Goal: Task Accomplishment & Management: Manage account settings

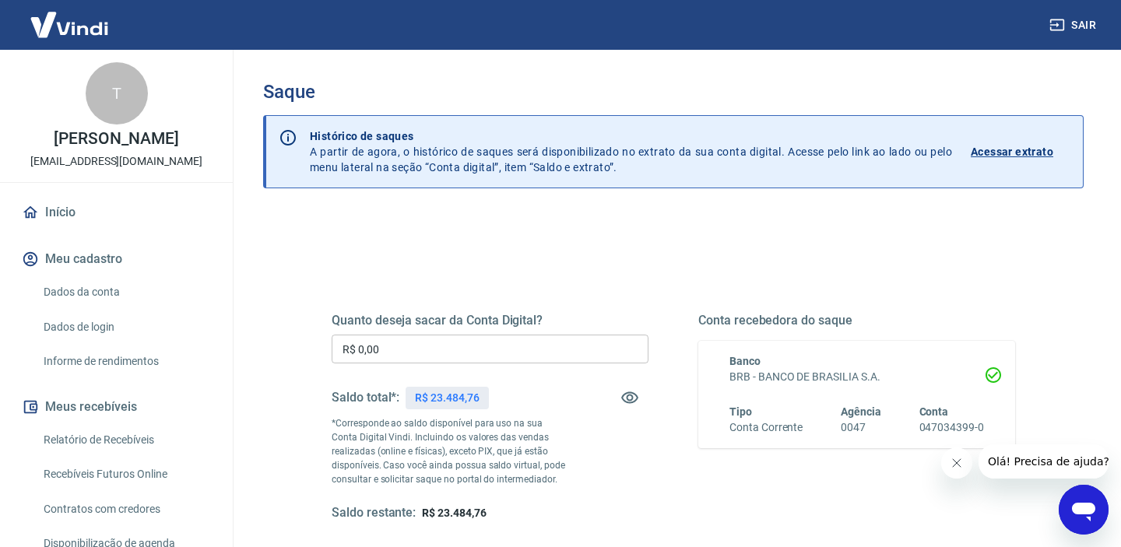
click at [439, 365] on div "Quanto deseja sacar da Conta Digital? R$ 0,00 ​ Saldo total*: R$ 23.484,76 *Cor…" at bounding box center [490, 417] width 317 height 209
click at [427, 350] on input "R$ 0,00" at bounding box center [490, 349] width 317 height 29
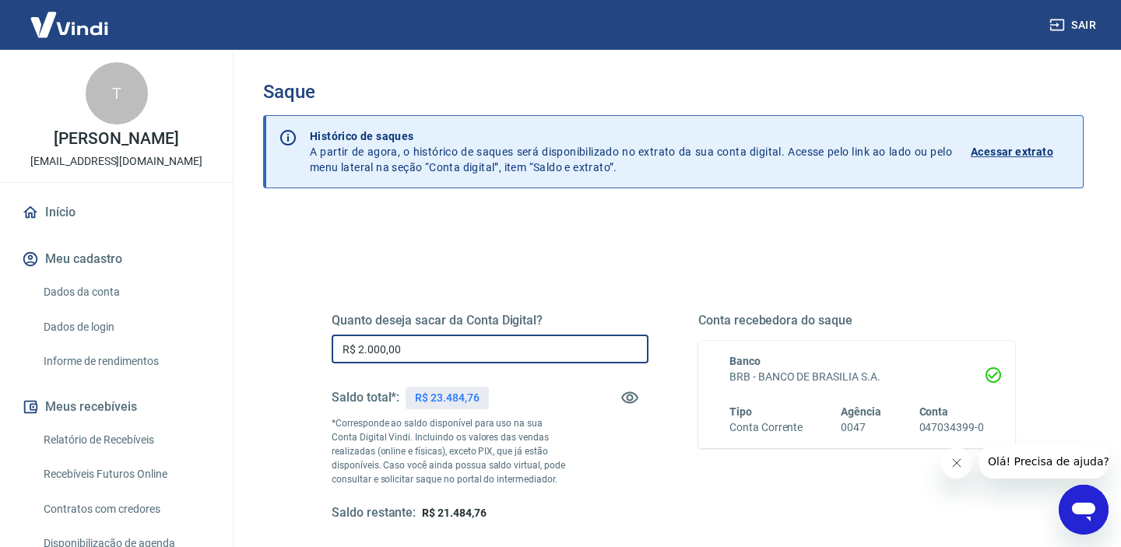
type input "R$ 20.000,00"
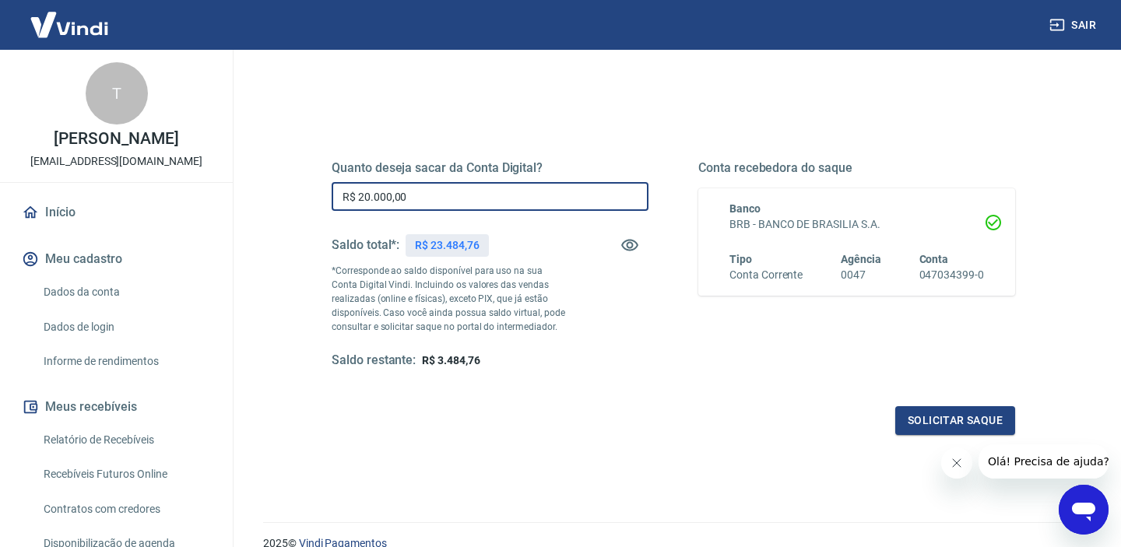
scroll to position [160, 0]
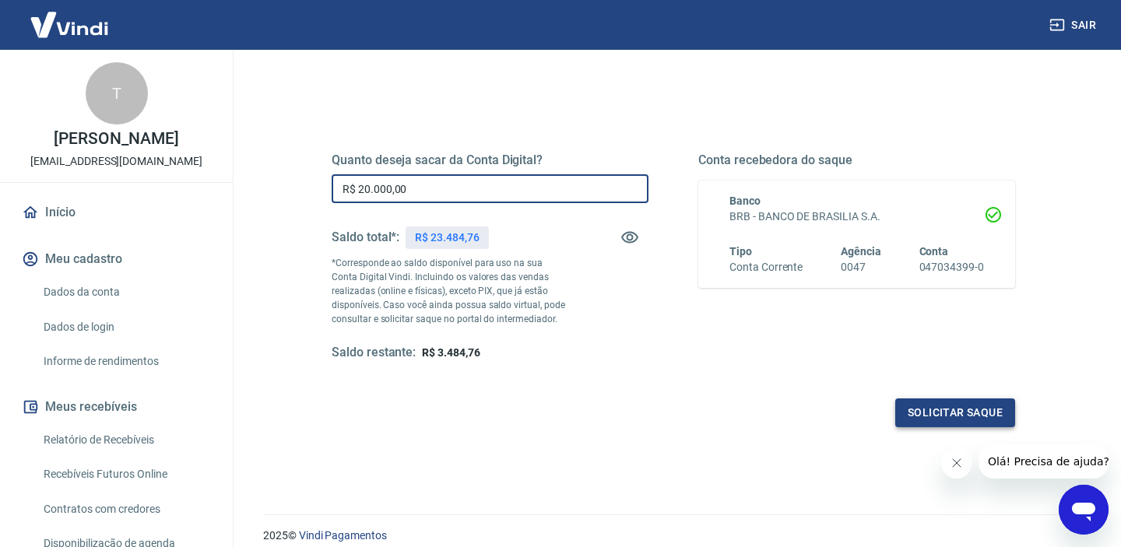
click at [944, 417] on button "Solicitar saque" at bounding box center [955, 413] width 120 height 29
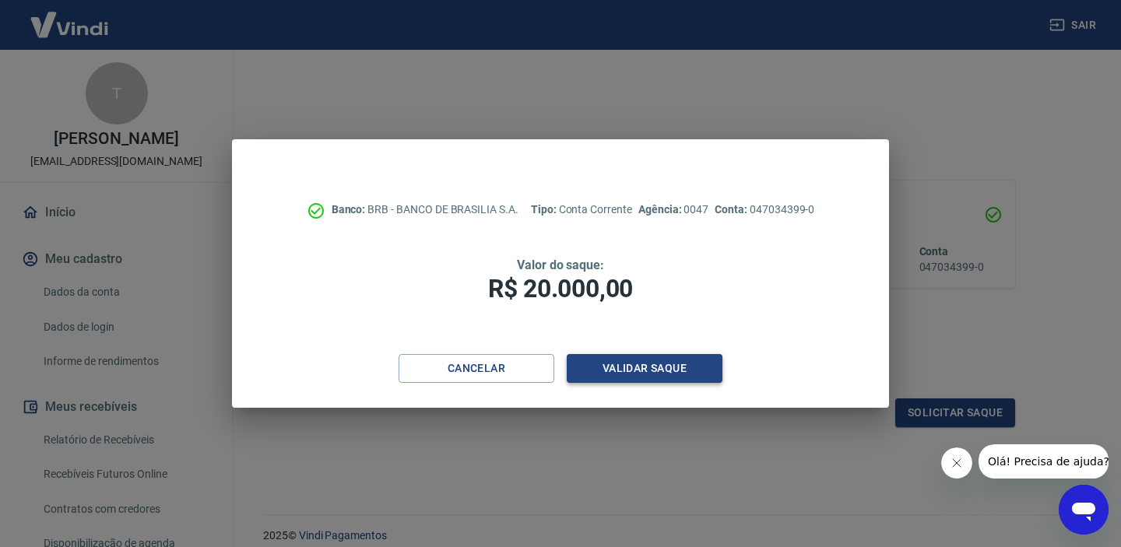
click at [649, 365] on button "Validar saque" at bounding box center [645, 368] width 156 height 29
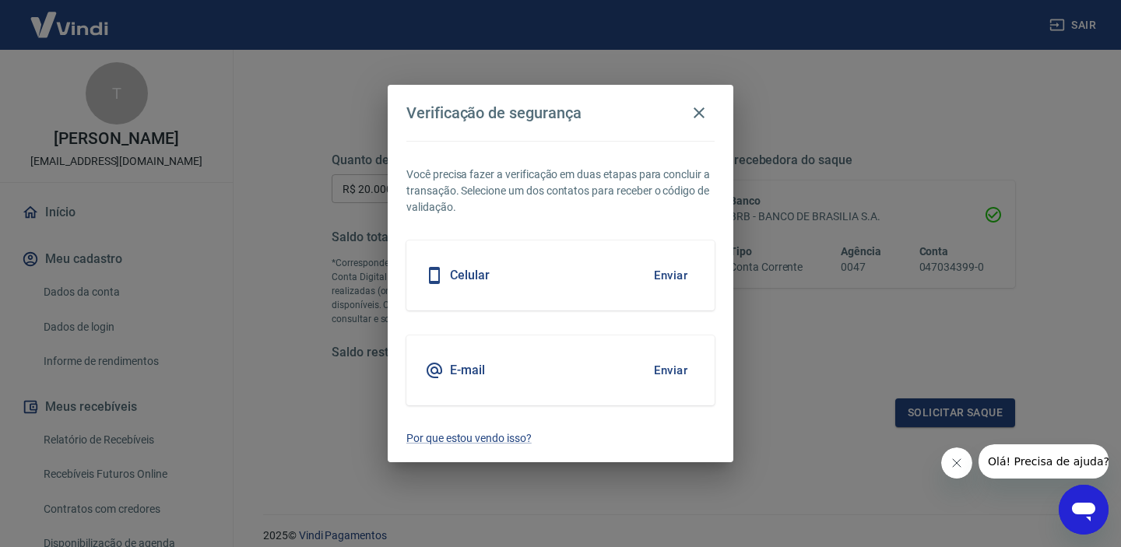
click at [658, 364] on button "Enviar" at bounding box center [671, 370] width 51 height 33
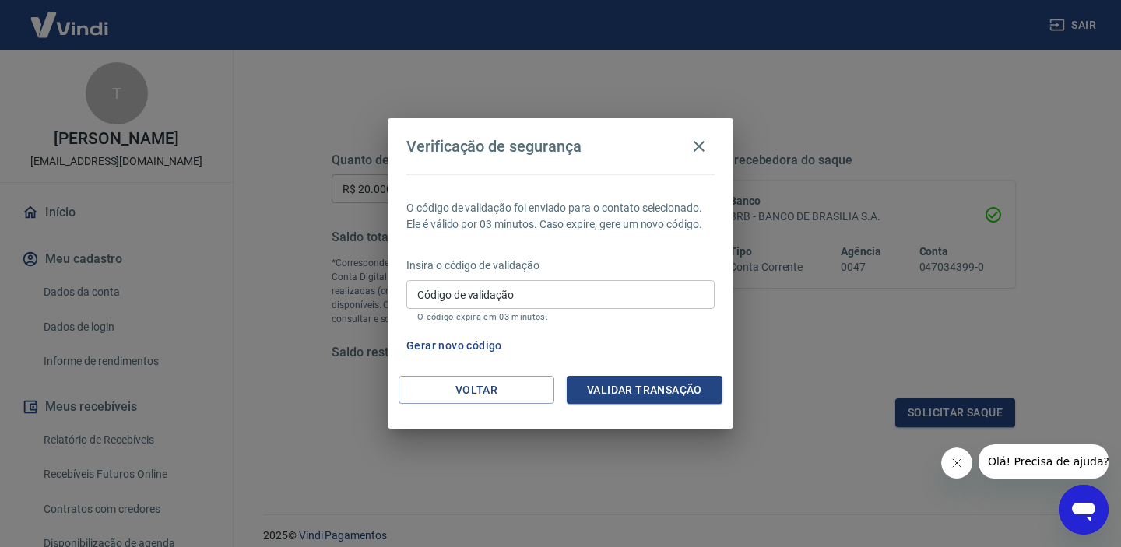
click at [598, 299] on input "Código de validação" at bounding box center [560, 294] width 308 height 29
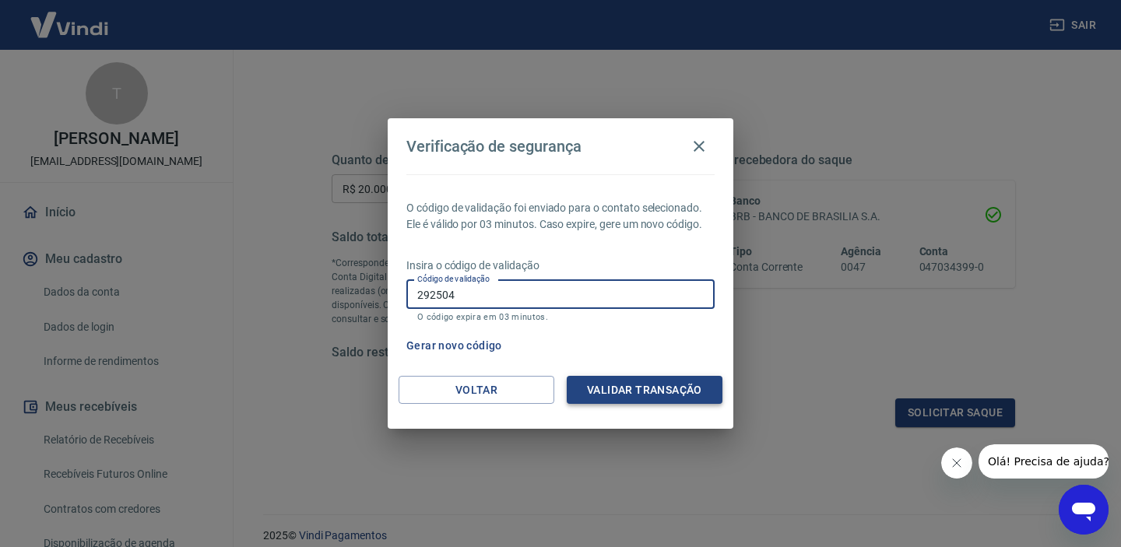
type input "292504"
click at [657, 389] on button "Validar transação" at bounding box center [645, 390] width 156 height 29
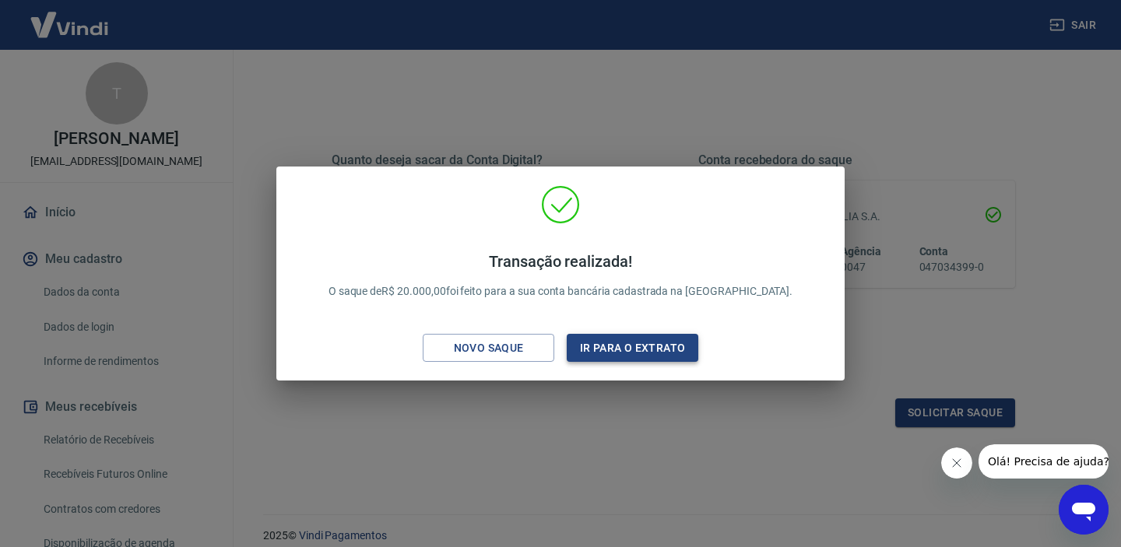
click at [648, 343] on button "Ir para o extrato" at bounding box center [633, 348] width 132 height 29
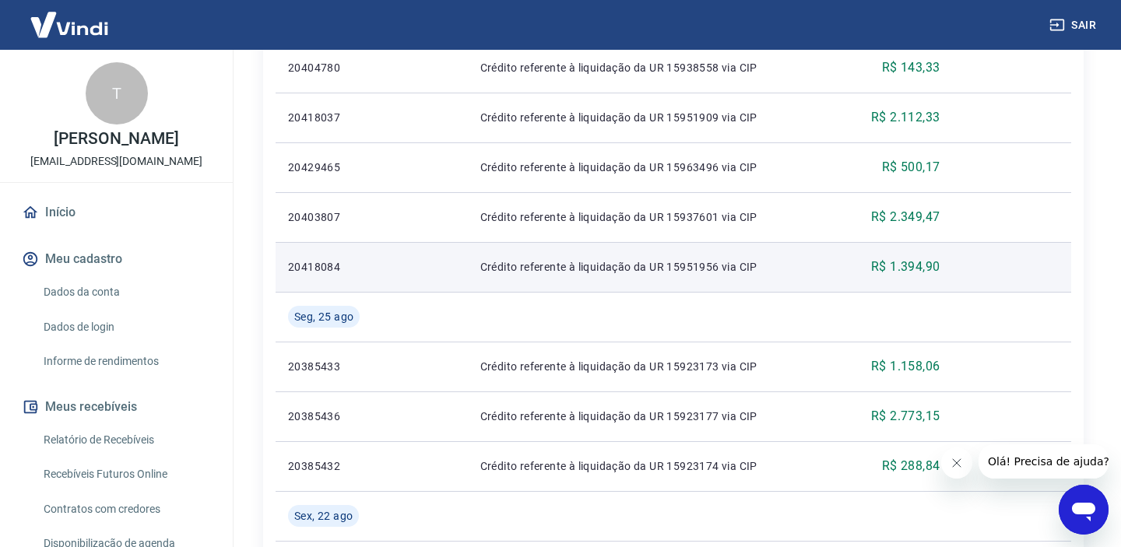
scroll to position [557, 0]
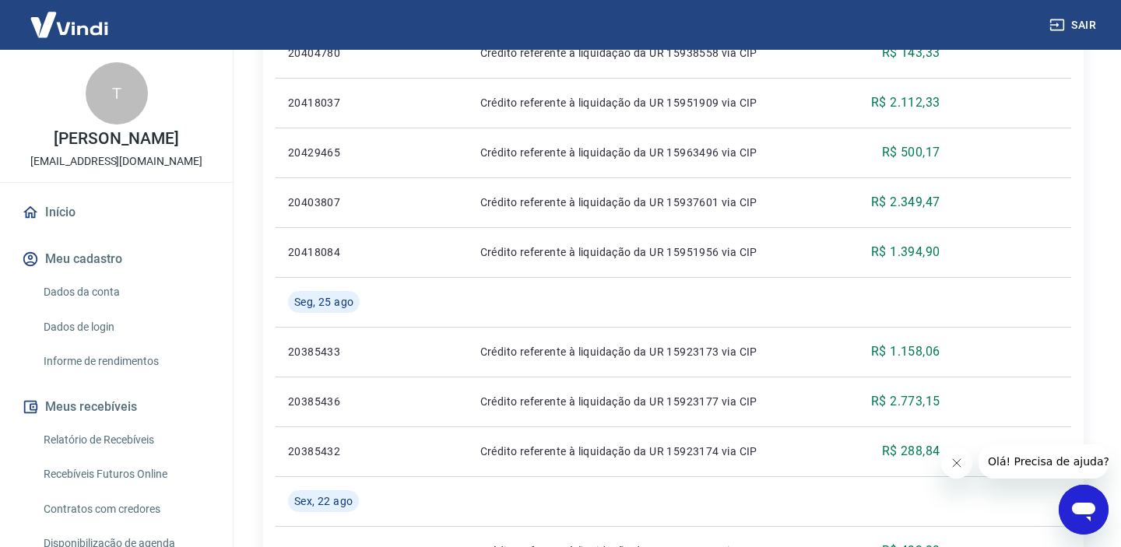
click at [59, 304] on link "Dados da conta" at bounding box center [125, 292] width 177 height 32
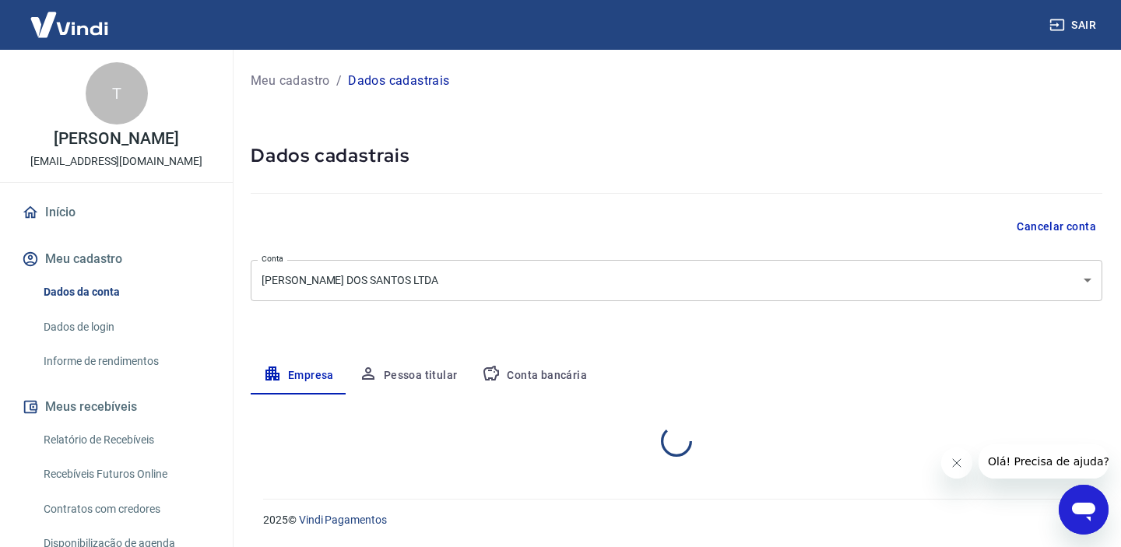
select select "DF"
select select "business"
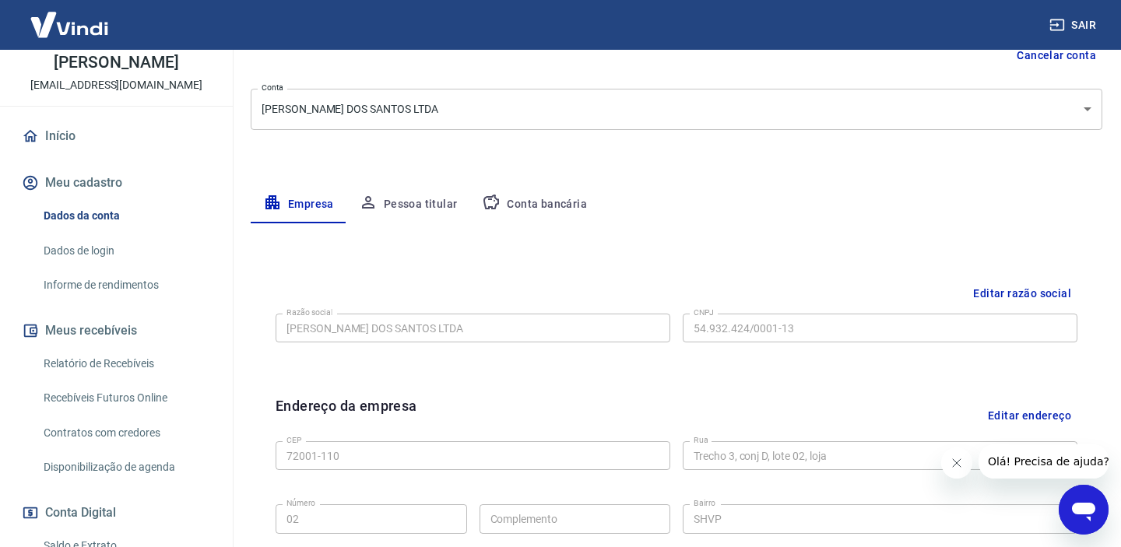
scroll to position [171, 0]
click at [492, 201] on icon "button" at bounding box center [492, 202] width 16 height 15
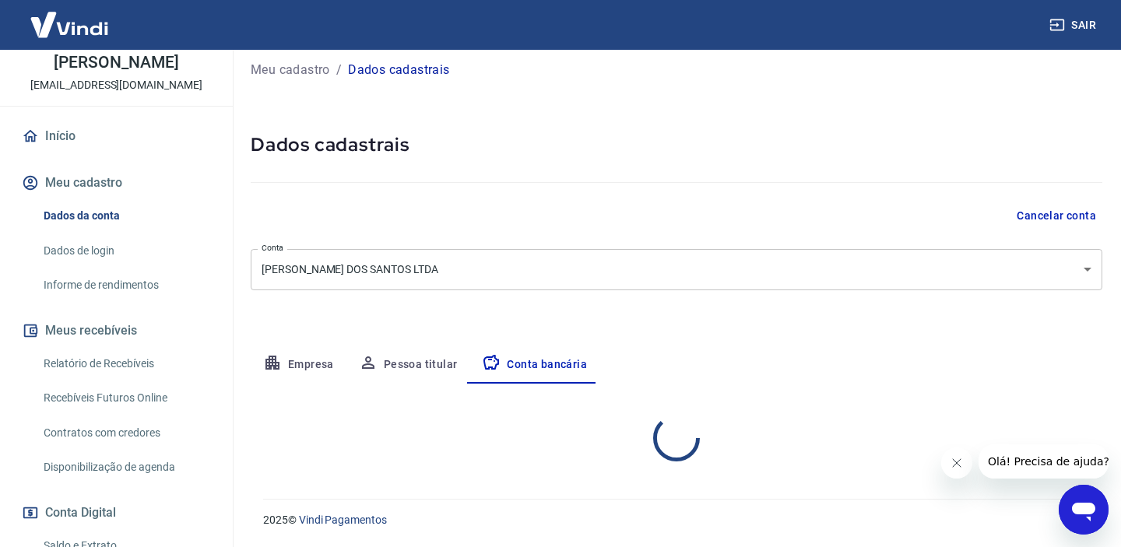
scroll to position [10, 0]
select select "1"
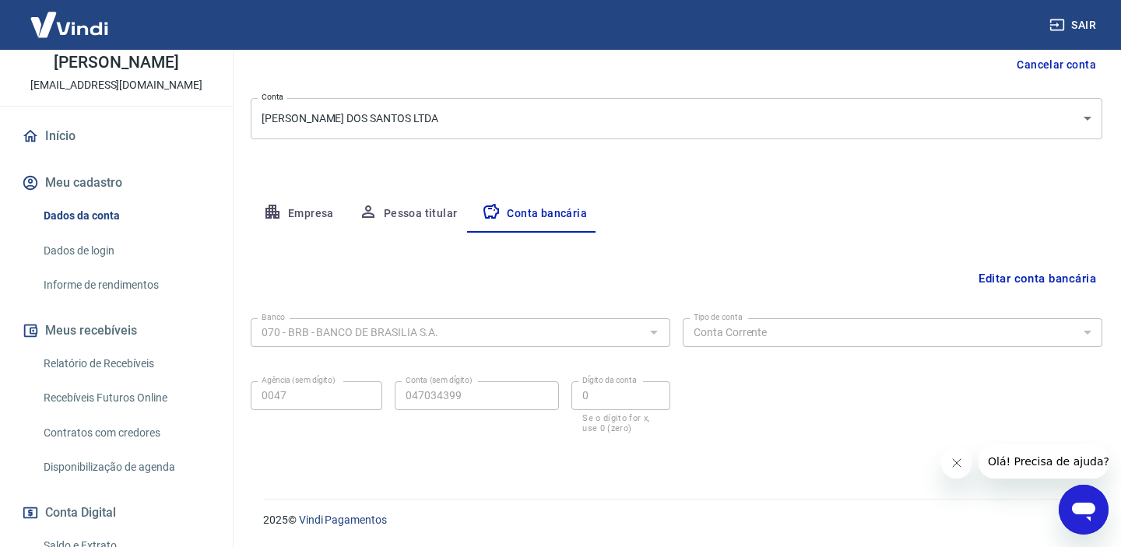
scroll to position [161, 0]
click at [1033, 273] on button "Editar conta bancária" at bounding box center [1038, 280] width 130 height 30
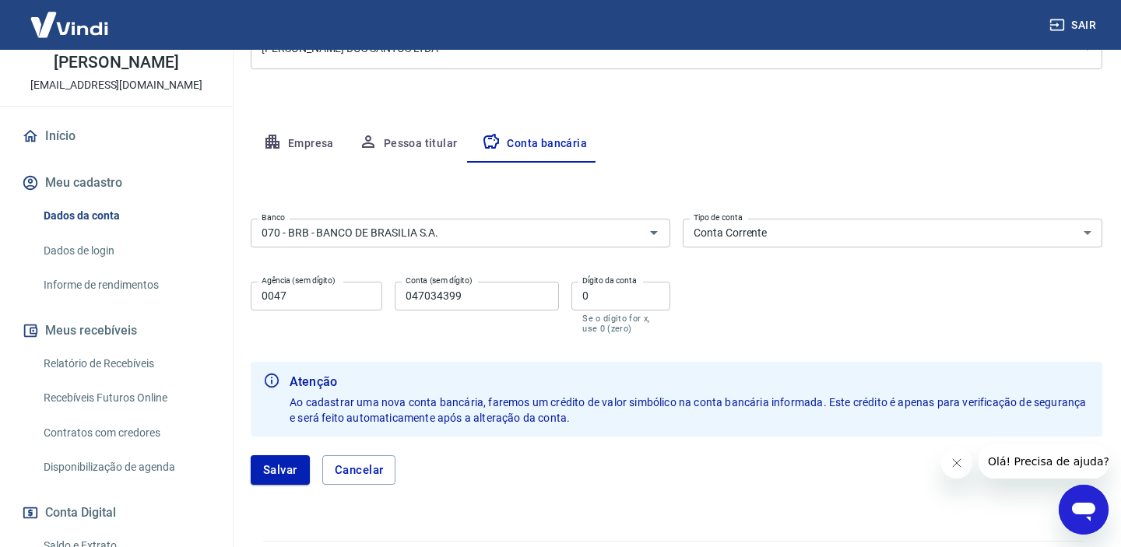
scroll to position [234, 0]
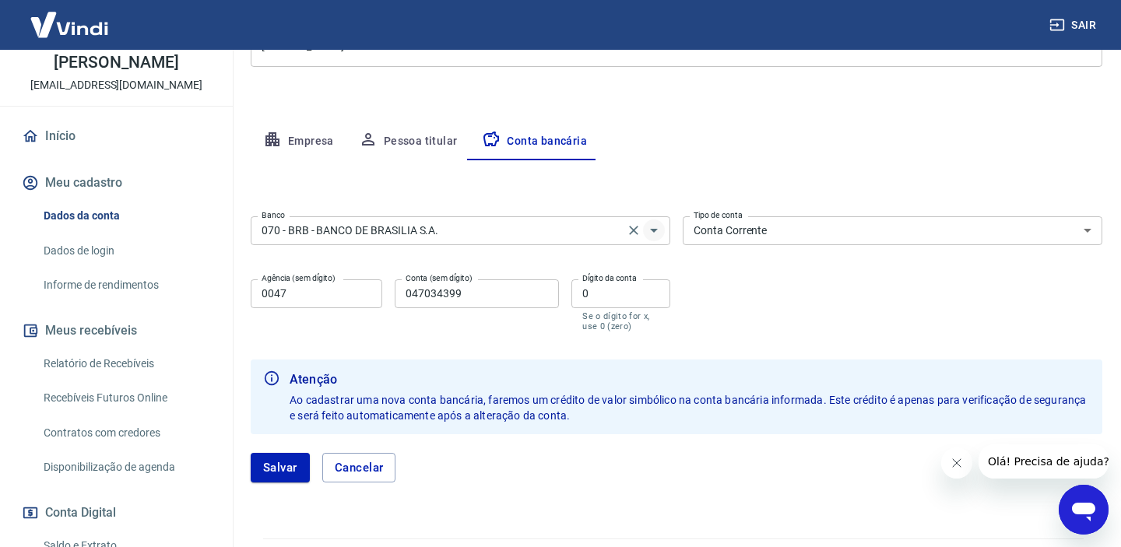
click at [660, 236] on icon "Abrir" at bounding box center [654, 230] width 19 height 19
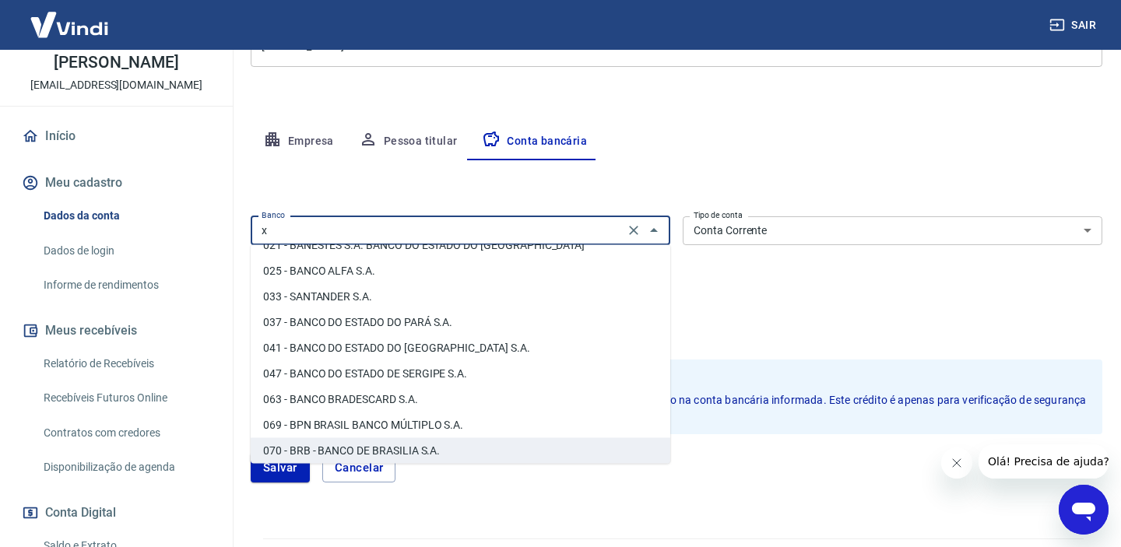
scroll to position [0, 0]
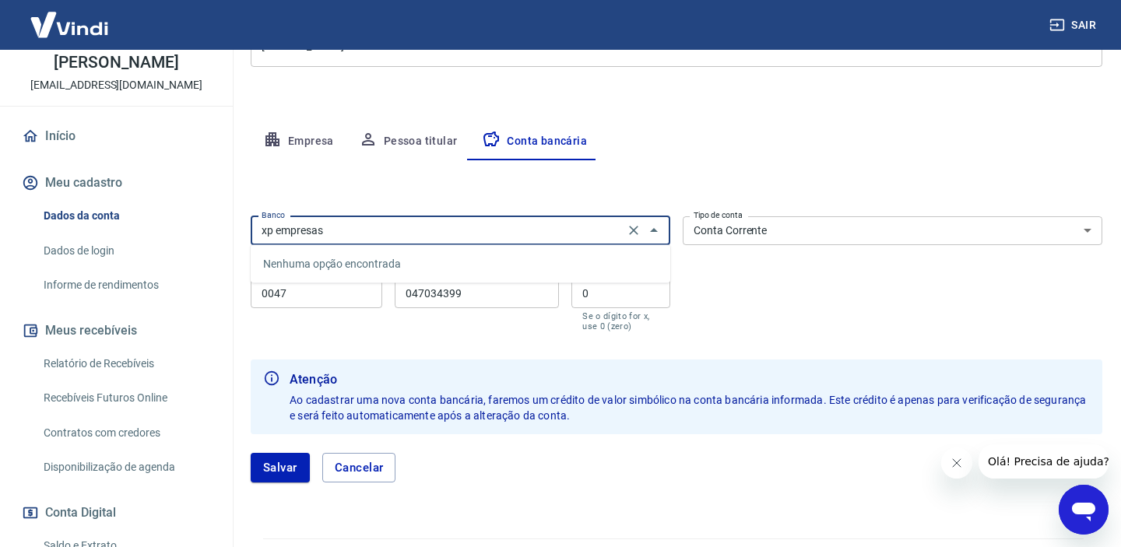
click at [333, 290] on input "0047" at bounding box center [317, 294] width 132 height 29
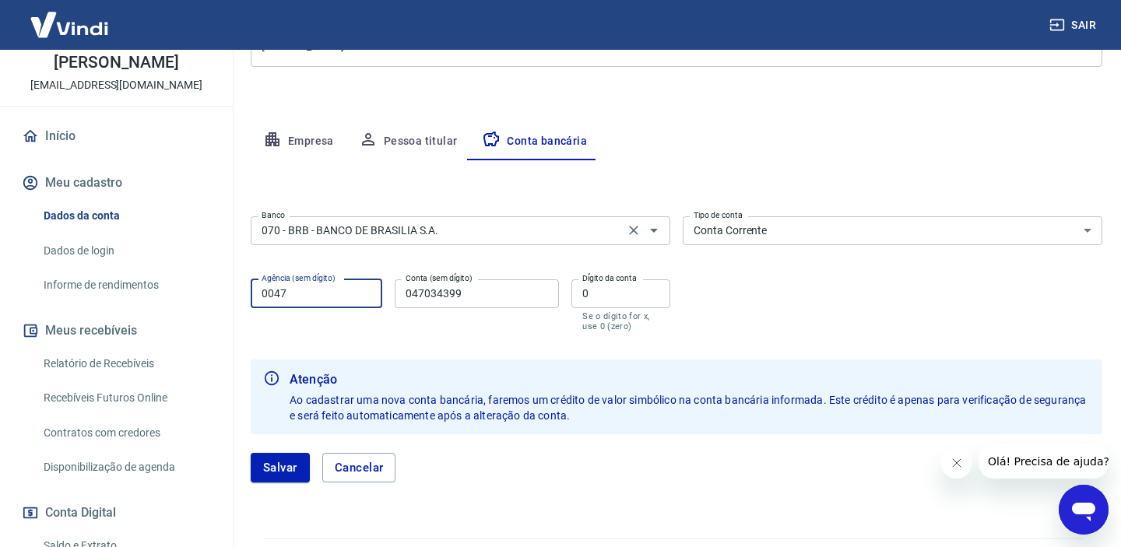
click at [362, 224] on input "070 - BRB - BANCO DE BRASILIA S.A." at bounding box center [437, 230] width 364 height 19
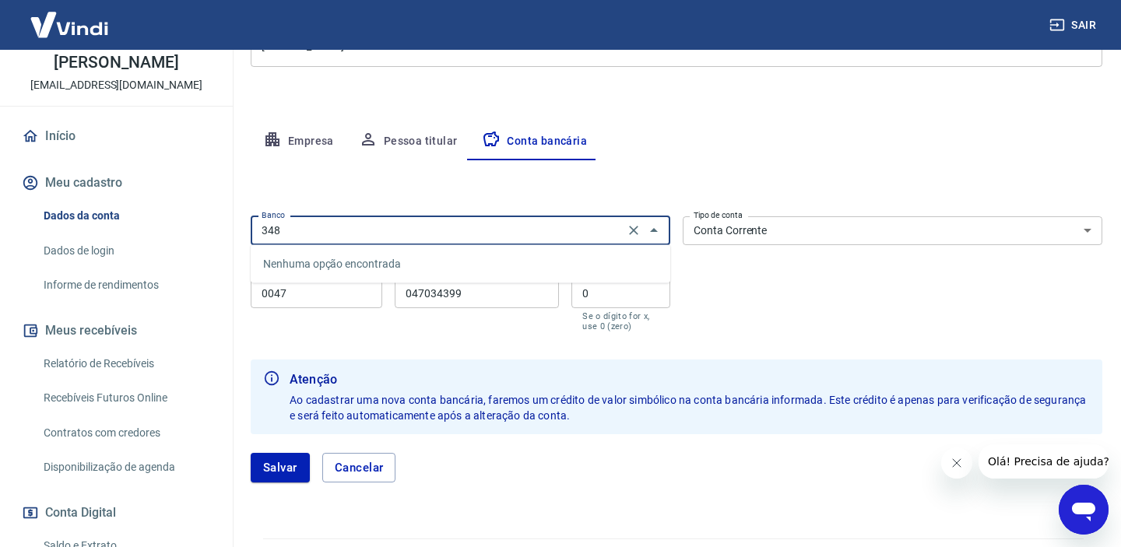
click at [664, 237] on div "348 Banco" at bounding box center [461, 230] width 420 height 29
click at [651, 230] on icon "Fechar" at bounding box center [654, 230] width 19 height 19
click at [445, 237] on input "348" at bounding box center [437, 230] width 364 height 19
type input "3"
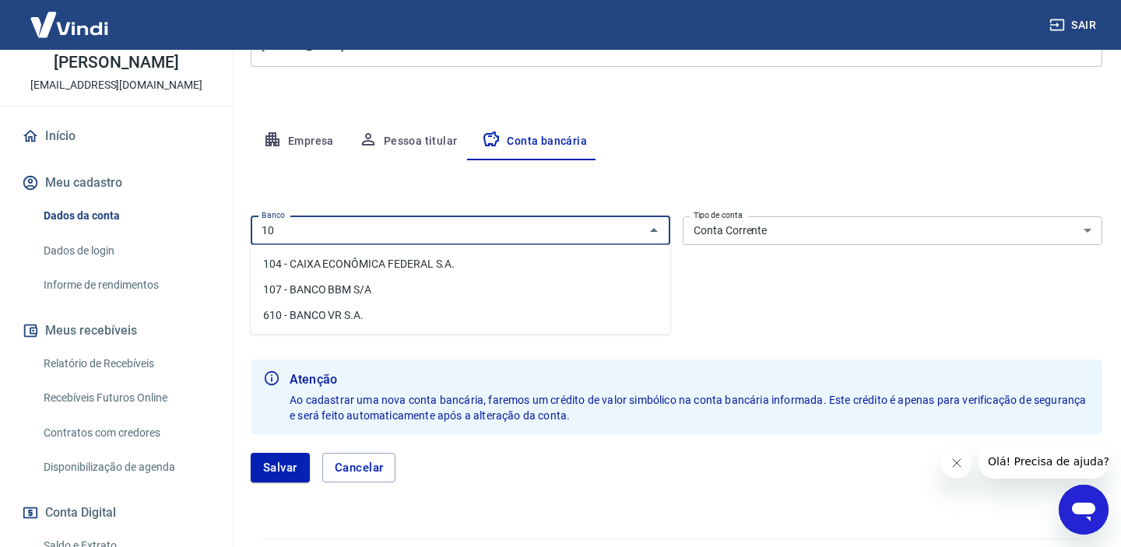
type input "102"
